Goal: Information Seeking & Learning: Learn about a topic

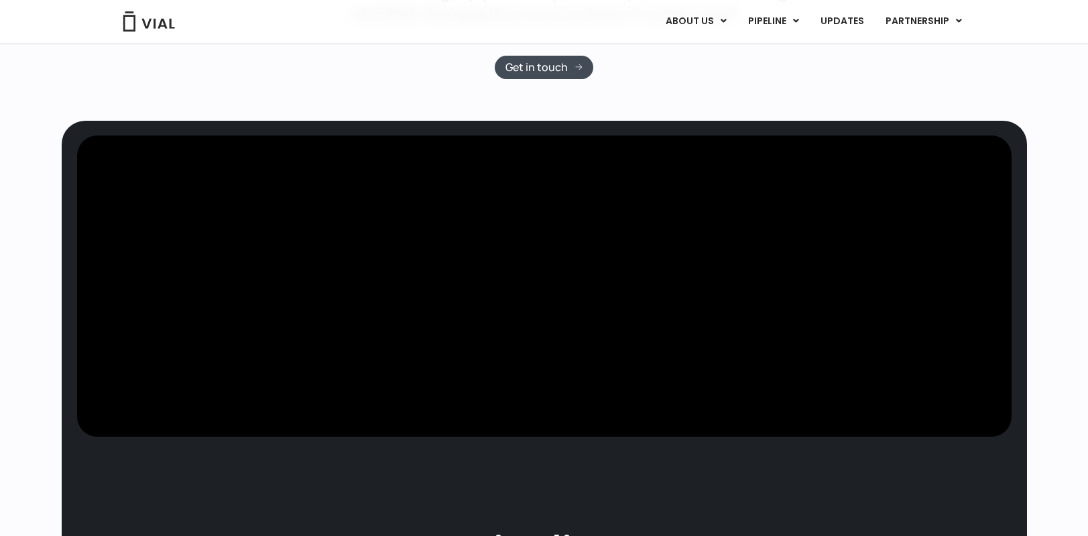
scroll to position [277, 0]
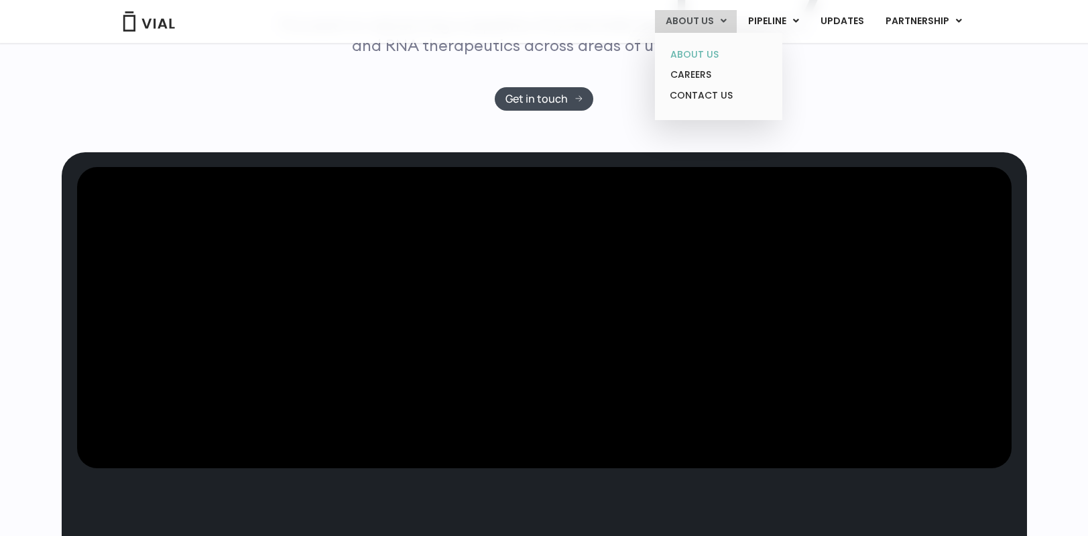
click at [698, 58] on link "ABOUT US" at bounding box center [718, 54] width 117 height 21
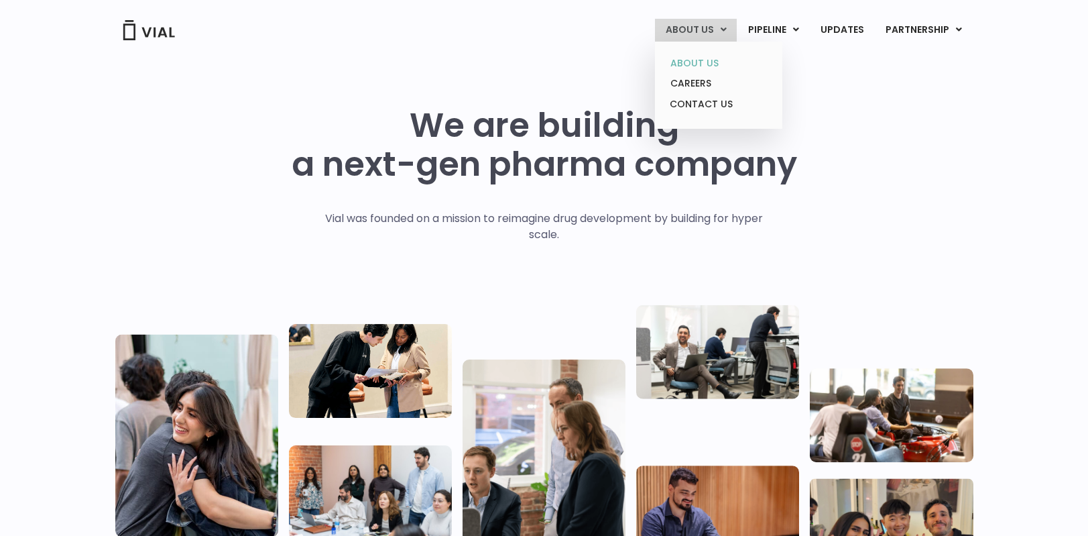
click at [715, 58] on link "ABOUT US" at bounding box center [718, 63] width 117 height 21
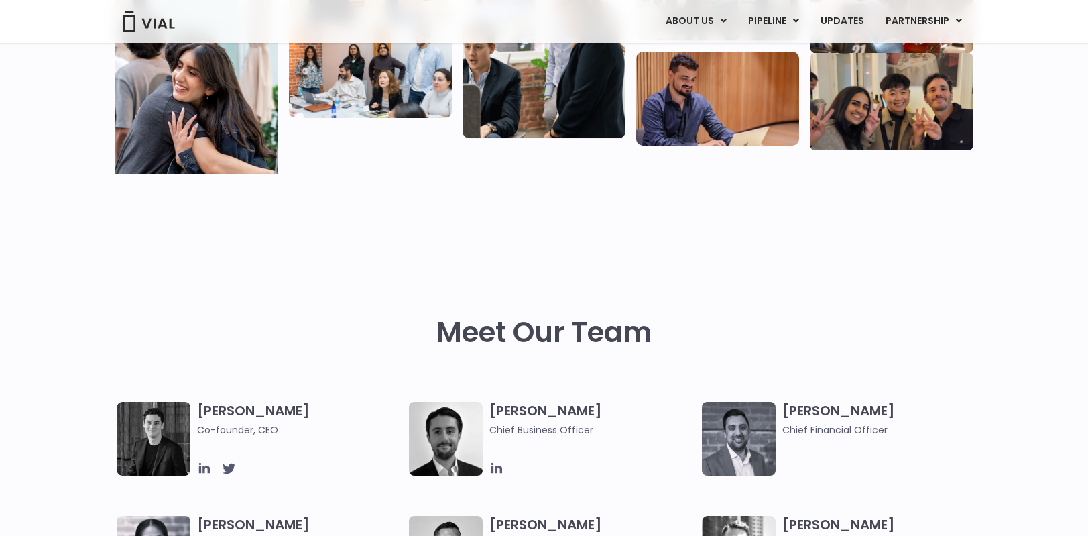
scroll to position [394, 0]
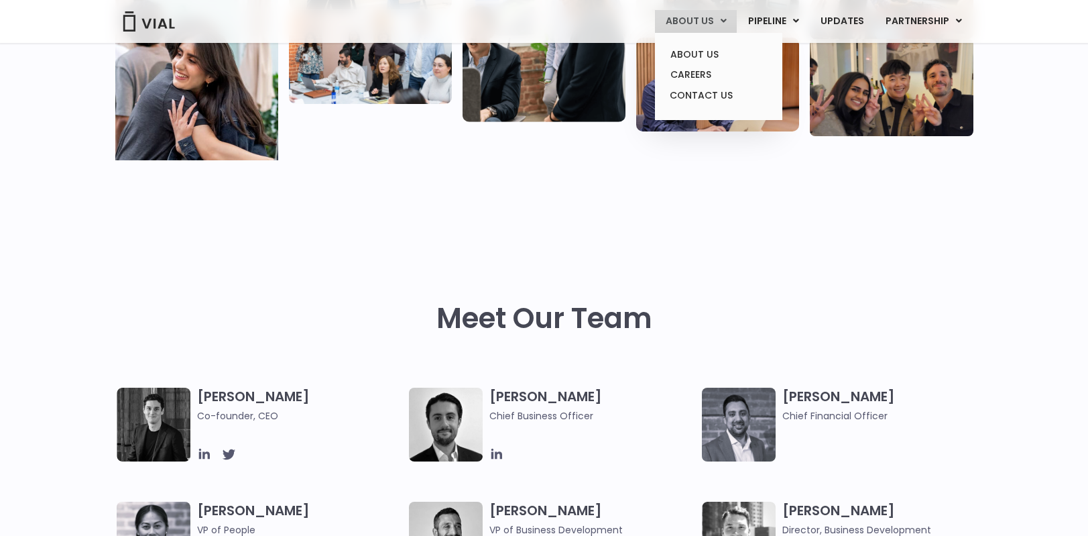
click at [697, 17] on link "ABOUT US" at bounding box center [696, 21] width 82 height 23
click at [696, 59] on link "ABOUT US" at bounding box center [718, 54] width 117 height 21
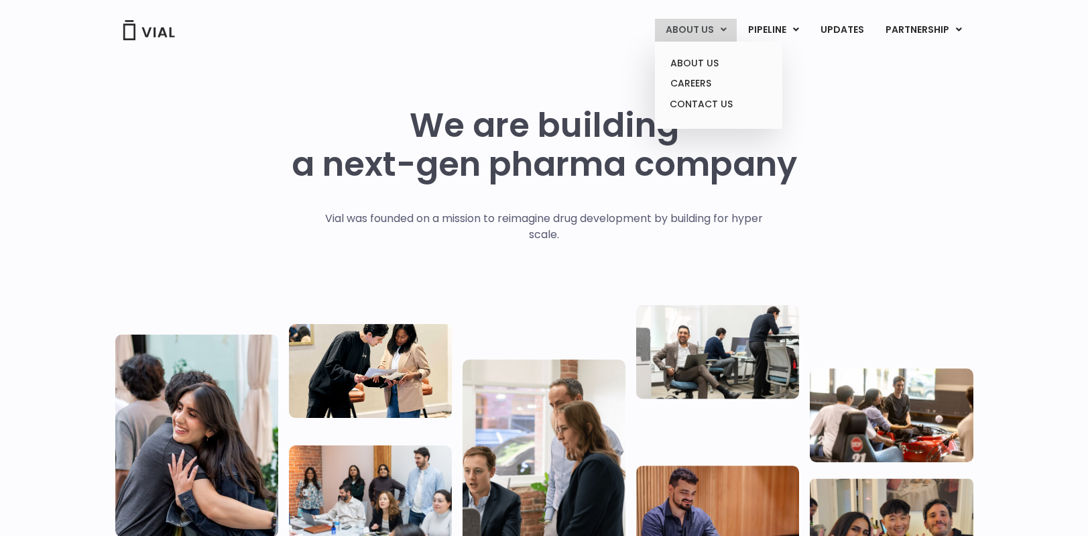
click at [698, 19] on link "ABOUT US" at bounding box center [696, 30] width 82 height 23
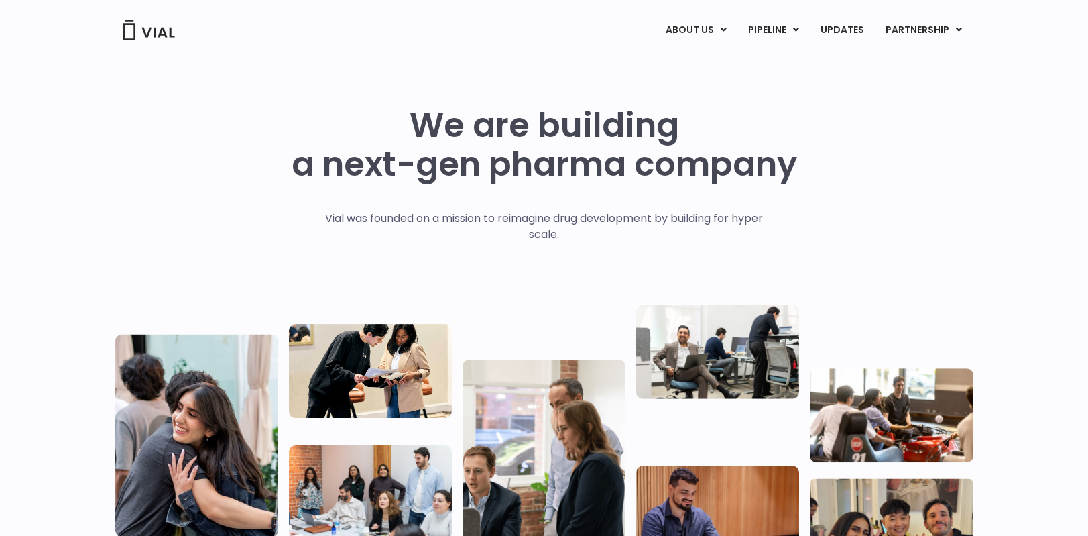
click at [137, 30] on img at bounding box center [149, 30] width 54 height 20
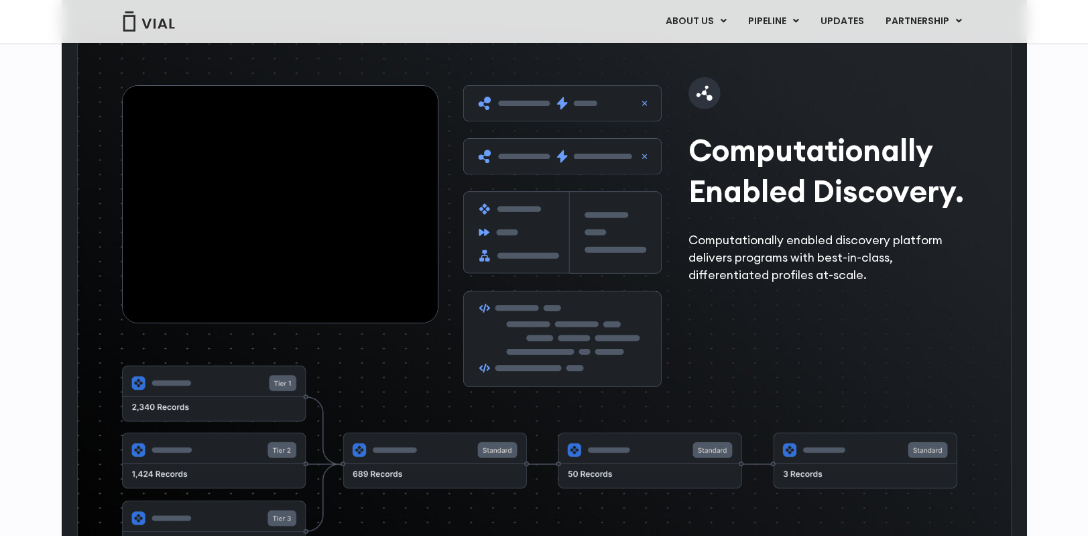
scroll to position [2081, 0]
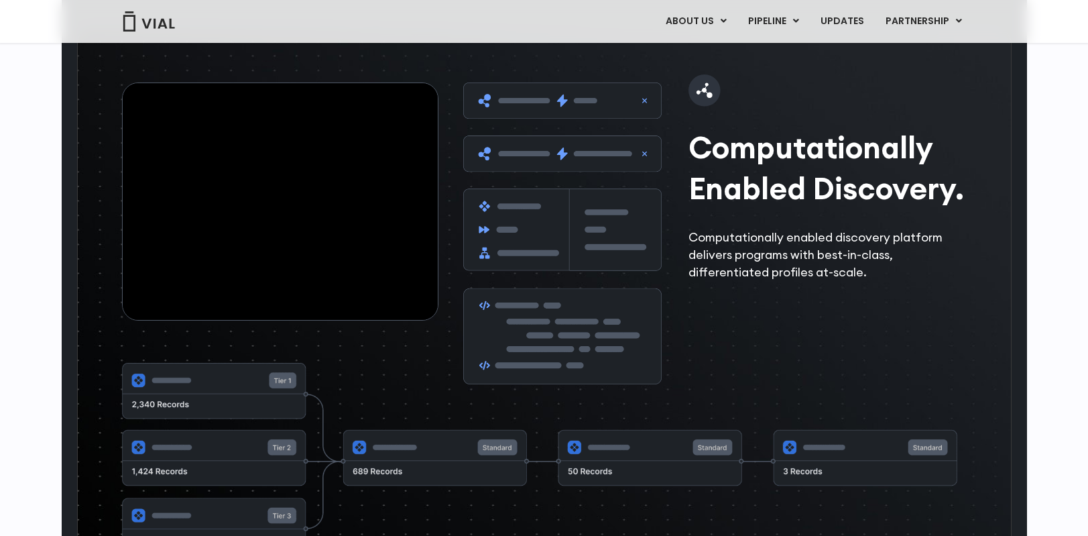
click at [564, 143] on img at bounding box center [562, 232] width 198 height 301
click at [551, 143] on img at bounding box center [562, 232] width 198 height 301
click at [548, 143] on img at bounding box center [562, 232] width 198 height 301
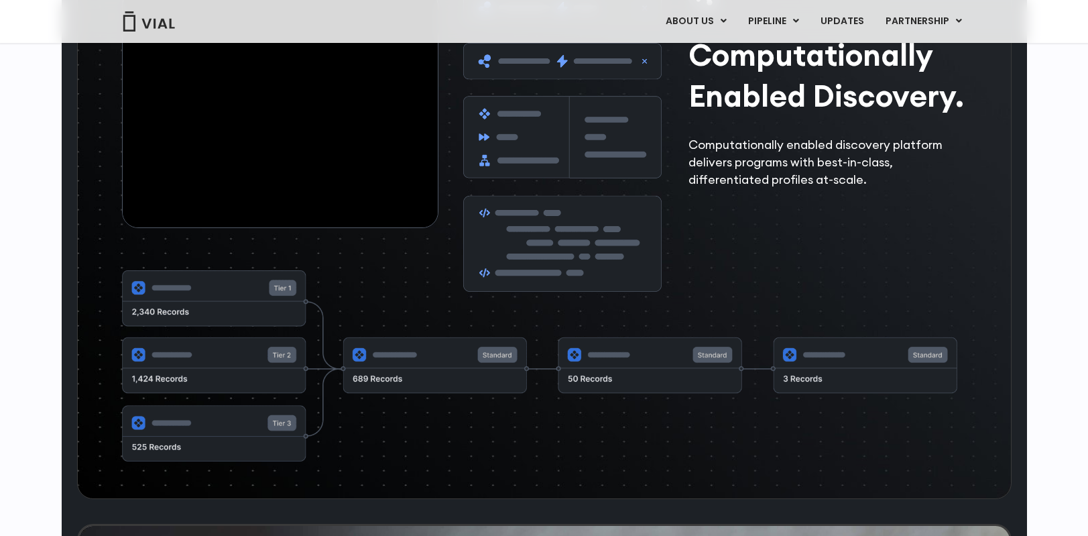
scroll to position [2269, 0]
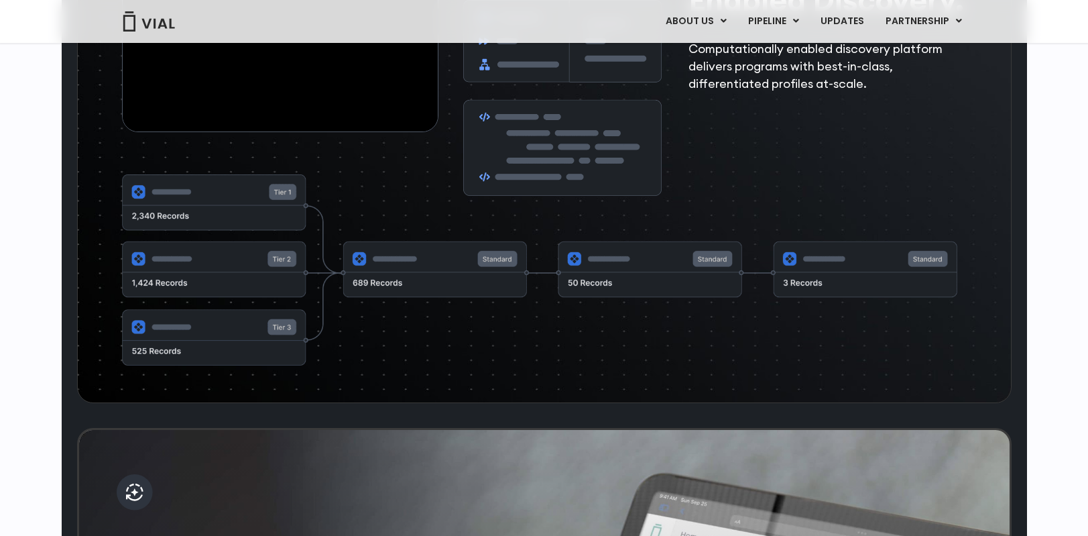
click at [276, 233] on img at bounding box center [540, 270] width 836 height 193
drag, startPoint x: 139, startPoint y: 233, endPoint x: 183, endPoint y: 233, distance: 43.6
click at [141, 233] on img at bounding box center [540, 270] width 836 height 193
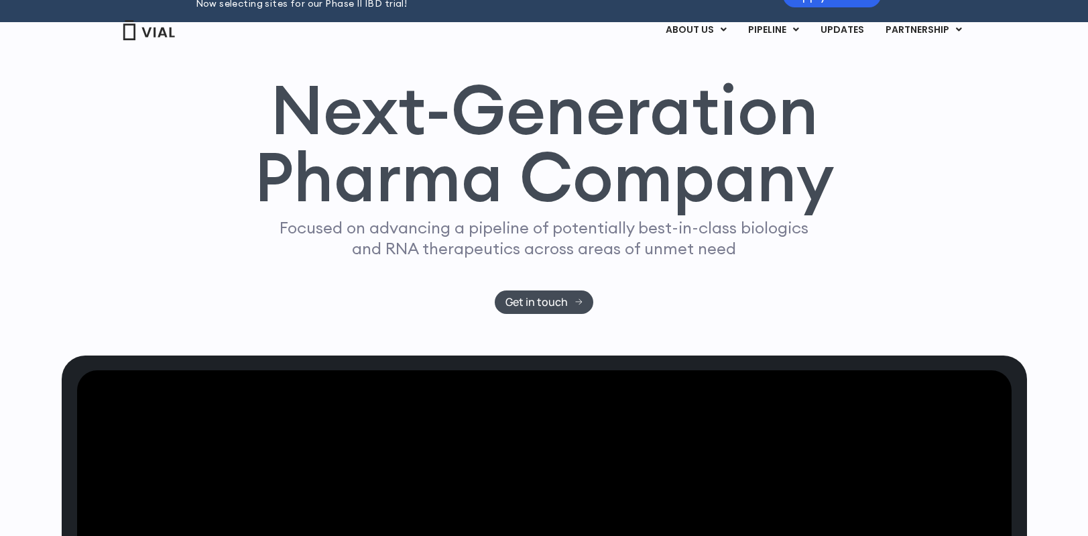
scroll to position [0, 0]
